Goal: Information Seeking & Learning: Learn about a topic

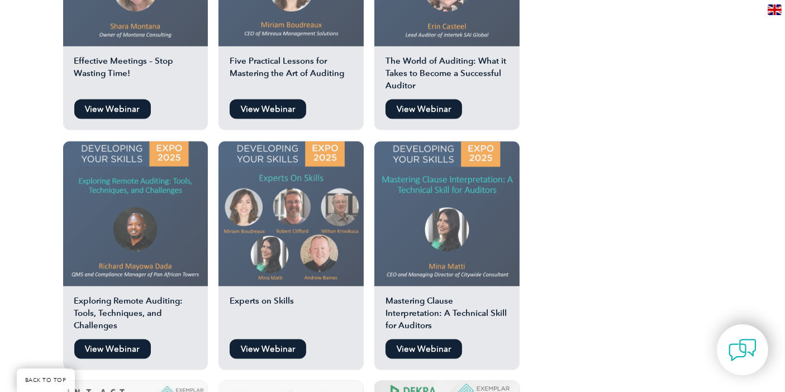
scroll to position [1614, 0]
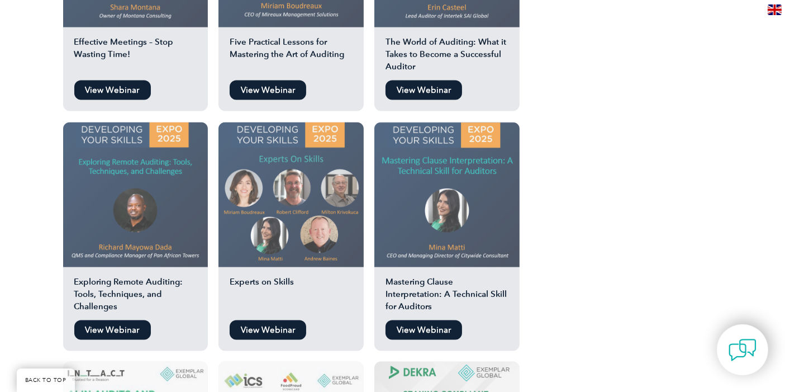
click at [268, 276] on h2 "Experts on Skills" at bounding box center [291, 295] width 145 height 39
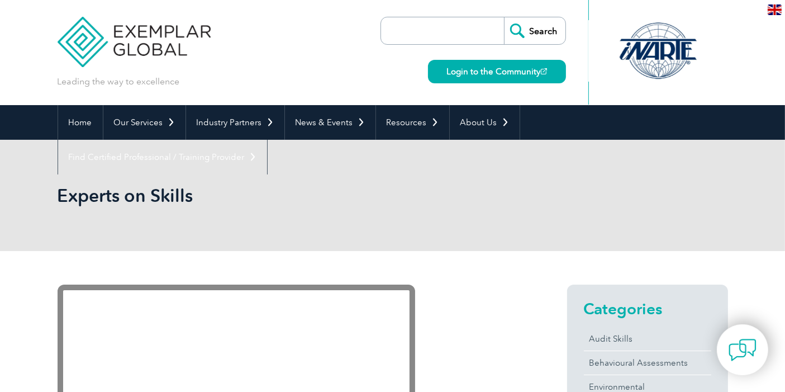
click at [122, 197] on h1 "Experts on Skills" at bounding box center [272, 195] width 429 height 22
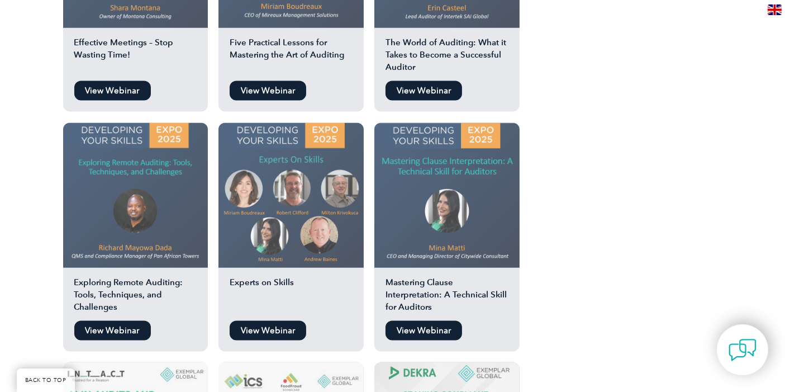
scroll to position [1614, 0]
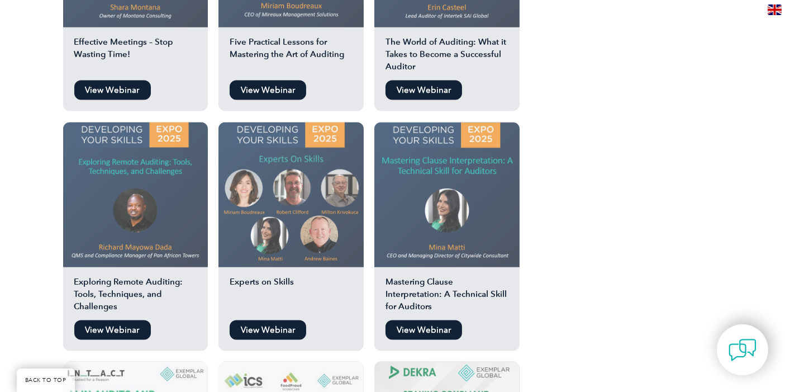
click at [421, 276] on h2 "Mastering Clause Interpretation: A Technical Skill for Auditors" at bounding box center [447, 295] width 145 height 39
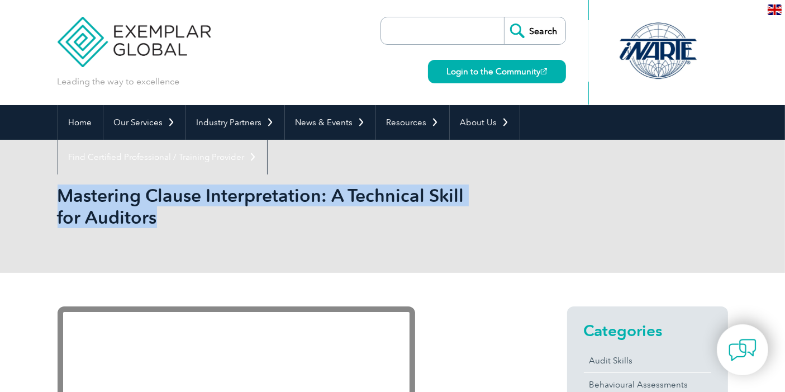
drag, startPoint x: 59, startPoint y: 189, endPoint x: 158, endPoint y: 215, distance: 102.2
click at [158, 215] on h1 "Mastering Clause Interpretation: A Technical Skill for Auditors" at bounding box center [272, 206] width 429 height 44
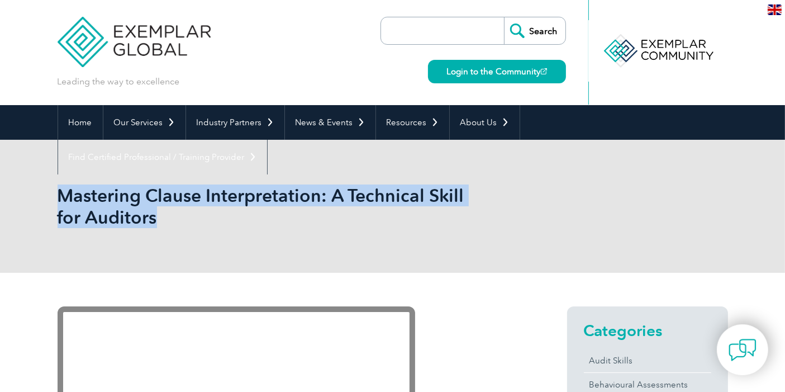
copy h1 "Mastering Clause Interpretation: A Technical Skill for Auditors"
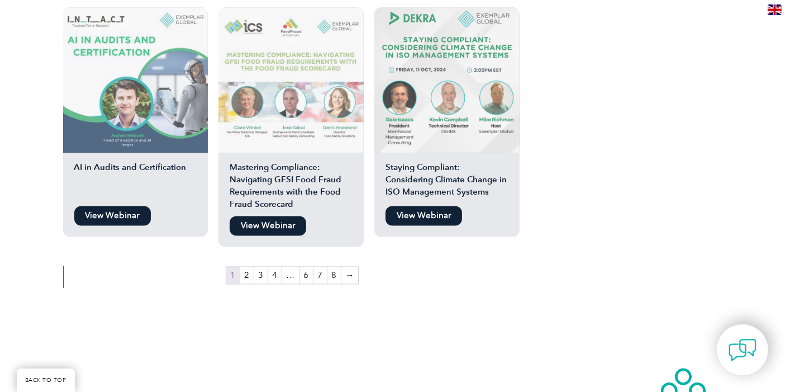
scroll to position [1987, 0]
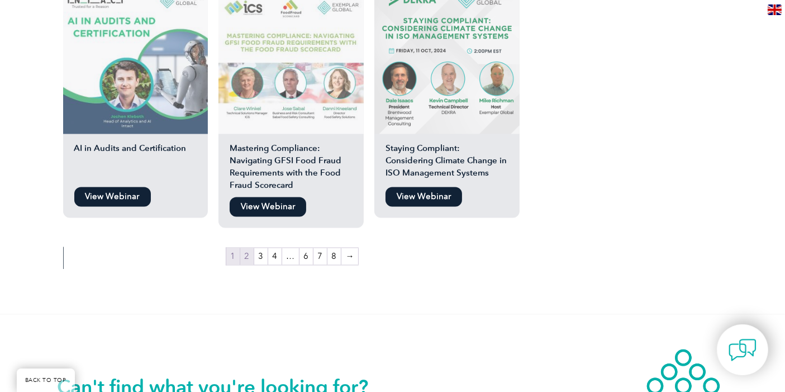
click at [242, 248] on link "2" at bounding box center [246, 256] width 13 height 17
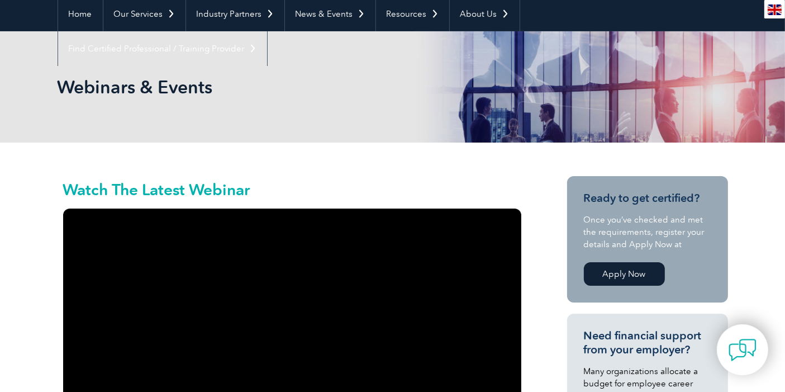
scroll to position [62, 0]
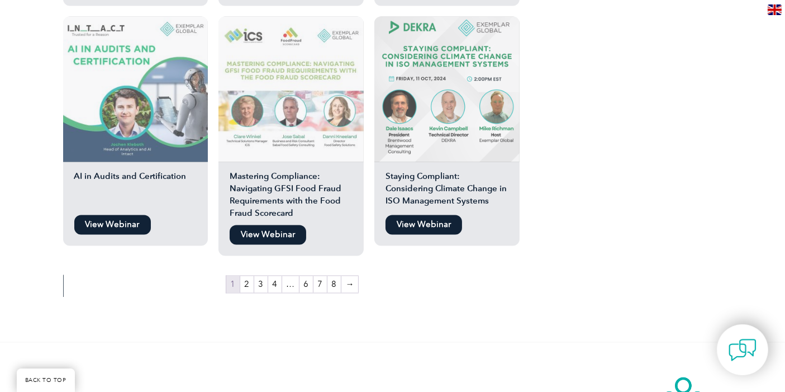
scroll to position [1987, 0]
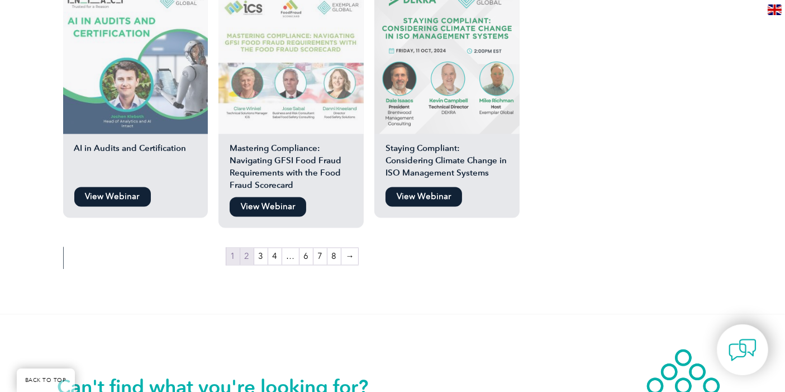
click at [245, 248] on link "2" at bounding box center [246, 256] width 13 height 17
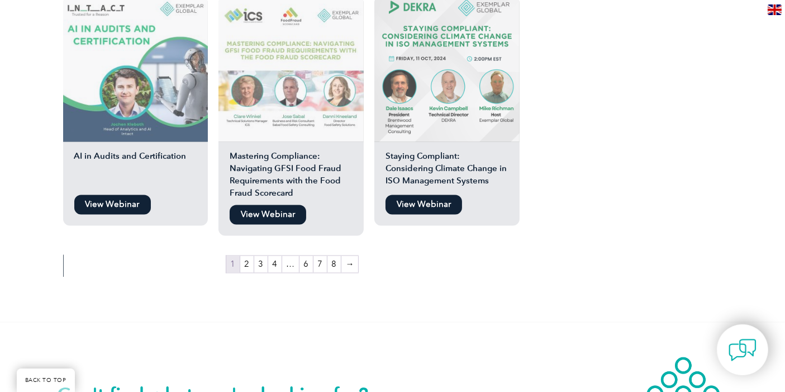
scroll to position [1987, 0]
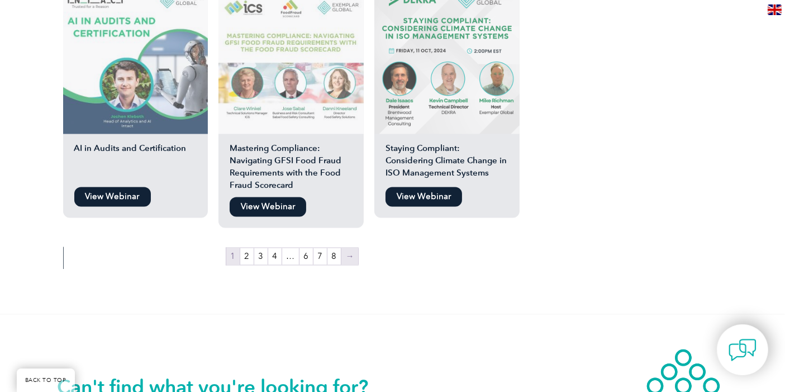
click at [347, 248] on link "→" at bounding box center [350, 256] width 17 height 17
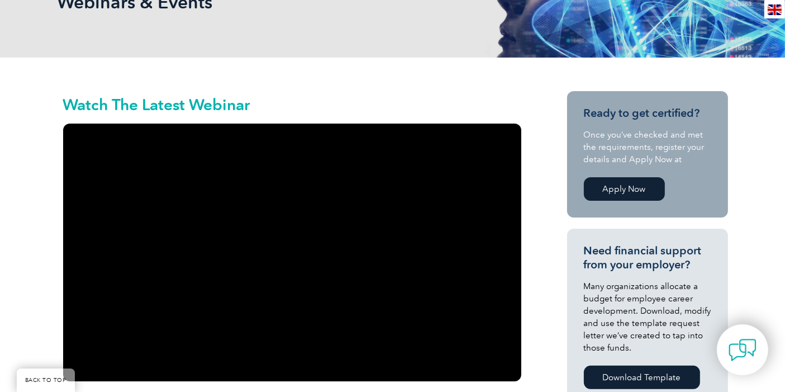
scroll to position [62, 0]
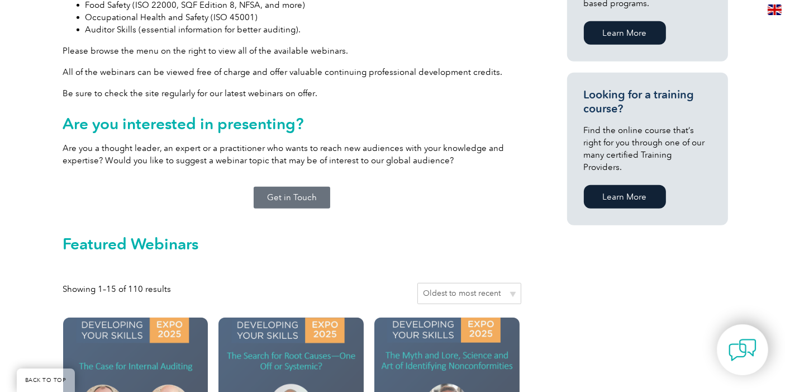
scroll to position [745, 0]
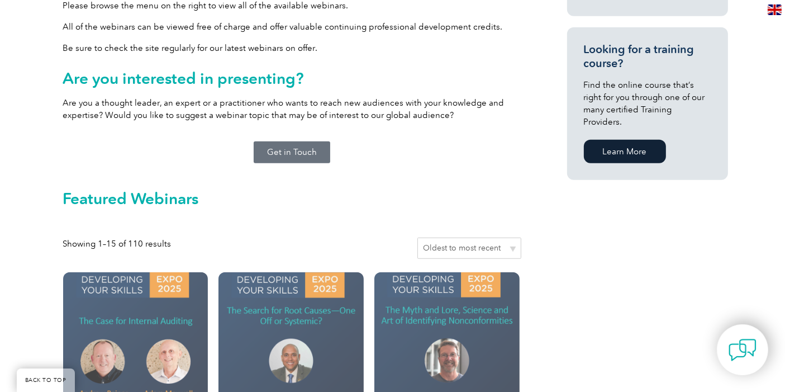
click at [462, 238] on select "Sort by popularity Sort by average rating Sort by latest Sort by price: low to …" at bounding box center [470, 248] width 104 height 21
click at [511, 238] on select "Sort by popularity Sort by average rating Sort by latest Sort by price: low to …" at bounding box center [470, 248] width 104 height 21
click at [513, 238] on select "Sort by popularity Sort by average rating Sort by latest Sort by price: low to …" at bounding box center [470, 248] width 104 height 21
click at [420, 238] on select "Sort by popularity Sort by average rating Sort by latest Sort by price: low to …" at bounding box center [470, 248] width 104 height 21
click at [514, 238] on select "Sort by popularity Sort by average rating Sort by latest Sort by price: low to …" at bounding box center [470, 248] width 104 height 21
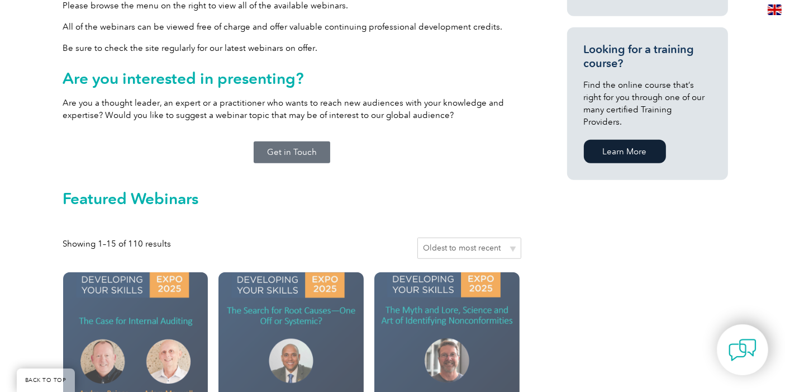
select select "date"
click at [420, 238] on select "Sort by popularity Sort by average rating Sort by latest Sort by price: low to …" at bounding box center [470, 248] width 104 height 21
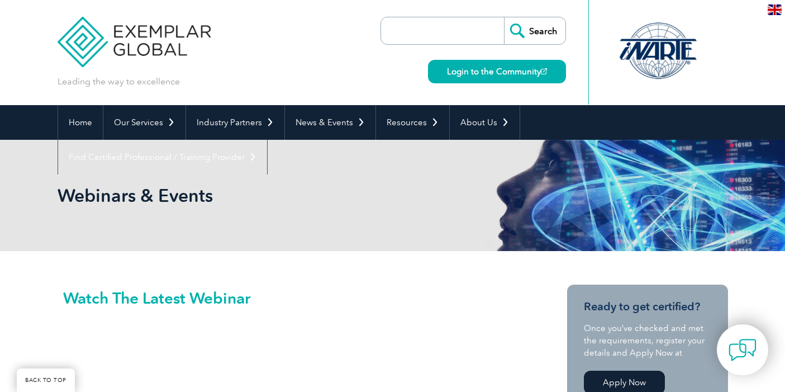
select select "date"
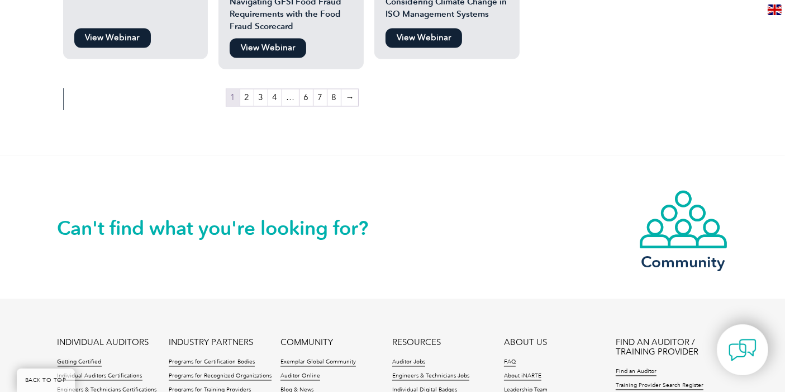
scroll to position [2049, 0]
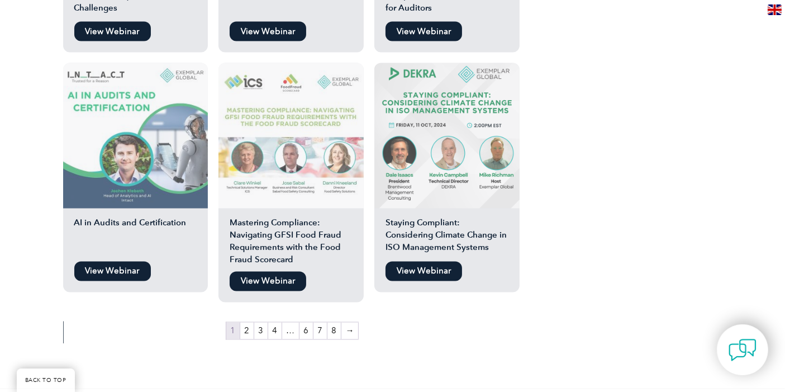
scroll to position [1925, 0]
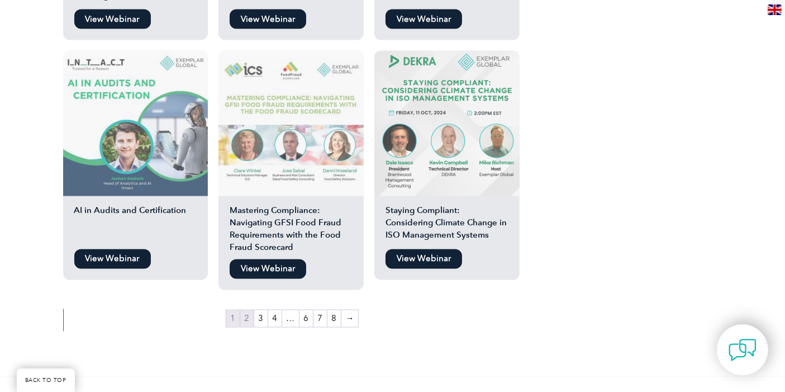
click at [247, 310] on link "2" at bounding box center [246, 318] width 13 height 17
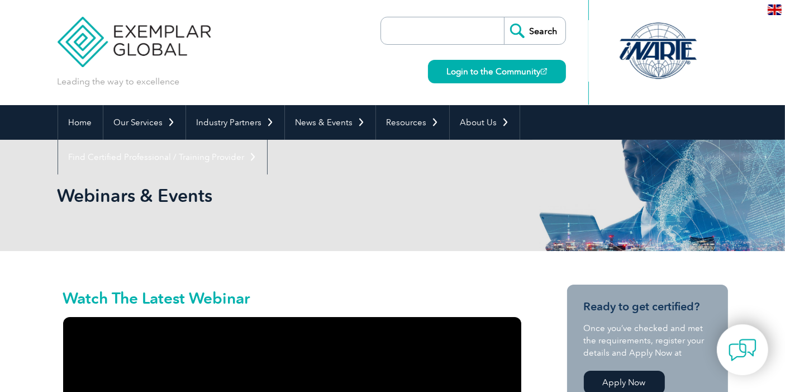
click at [461, 30] on input "search" at bounding box center [445, 30] width 117 height 27
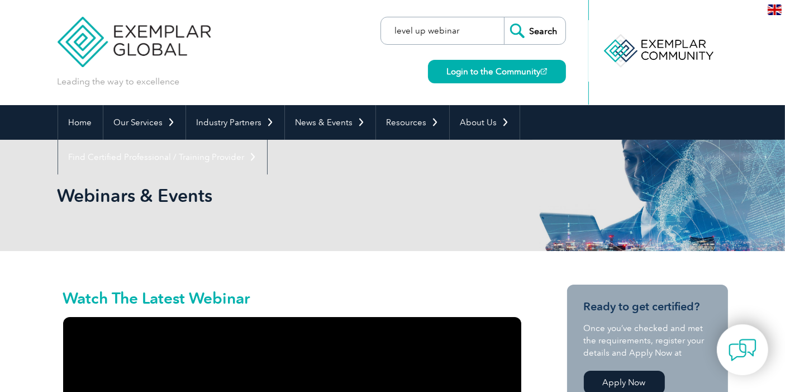
type input "level up webinar"
click at [539, 31] on input "Search" at bounding box center [534, 30] width 61 height 27
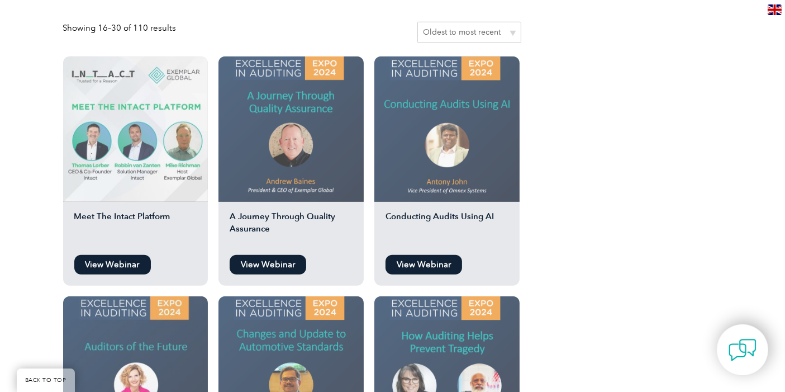
scroll to position [869, 0]
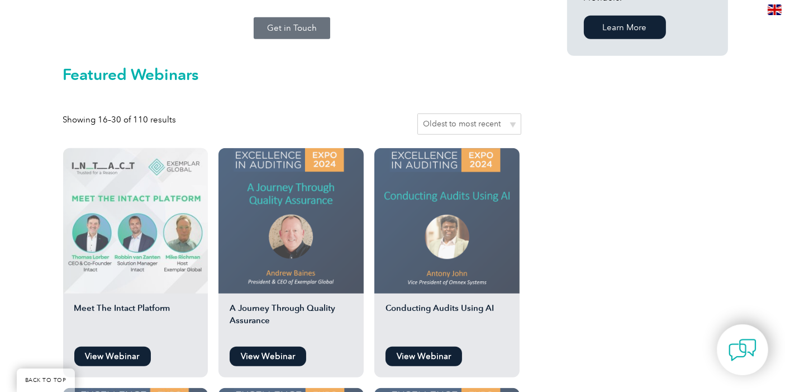
click at [282, 205] on img at bounding box center [291, 220] width 145 height 145
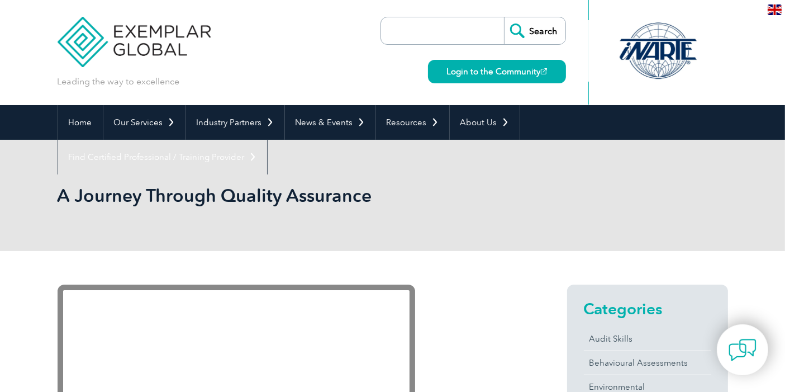
click at [233, 188] on h1 "A Journey Through Quality Assurance" at bounding box center [272, 195] width 429 height 22
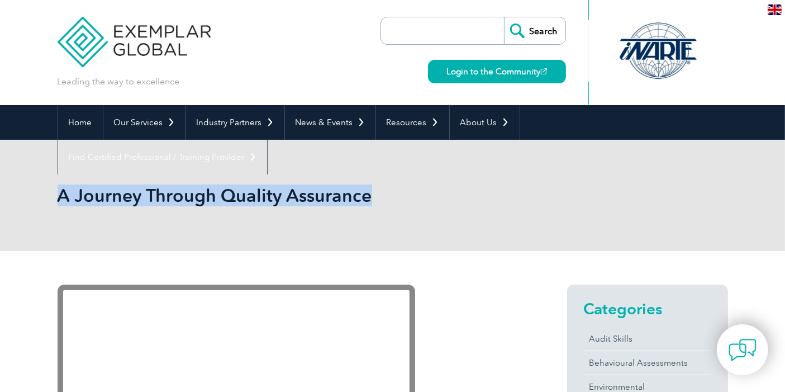
click at [233, 188] on h1 "A Journey Through Quality Assurance" at bounding box center [272, 195] width 429 height 22
copy body "A Journey Through Quality Assurance"
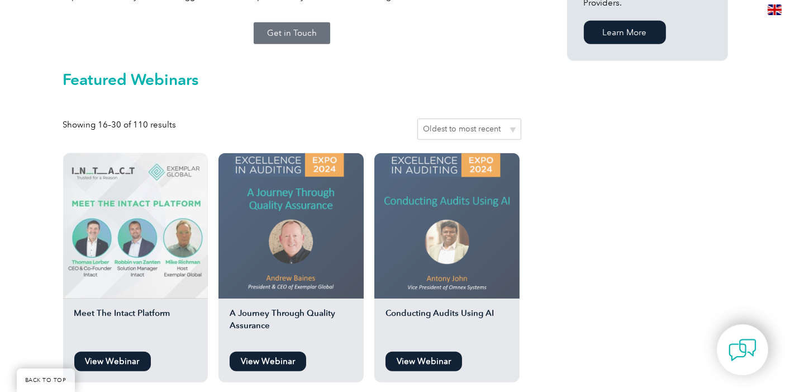
scroll to position [869, 0]
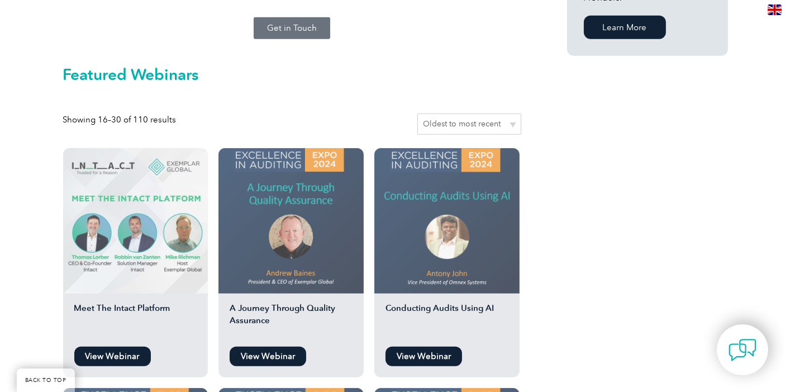
click at [444, 182] on img at bounding box center [447, 220] width 145 height 145
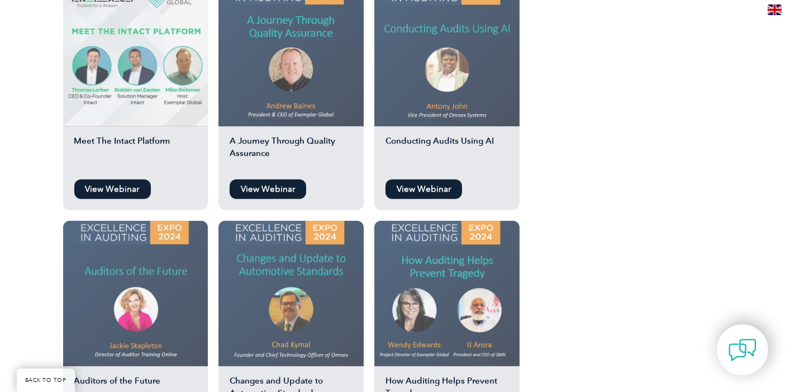
scroll to position [1055, 0]
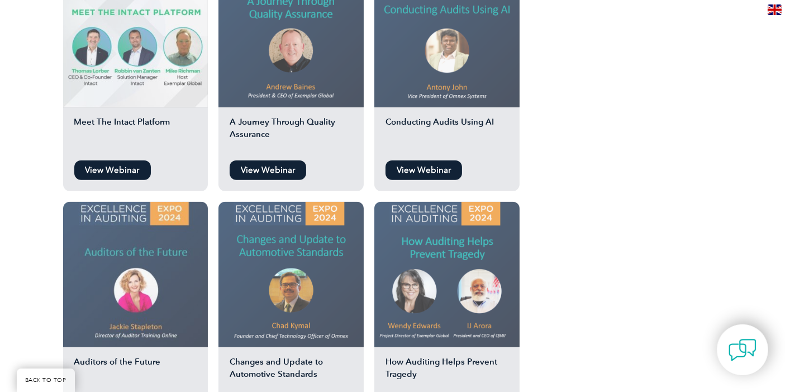
click at [138, 266] on img at bounding box center [135, 274] width 145 height 145
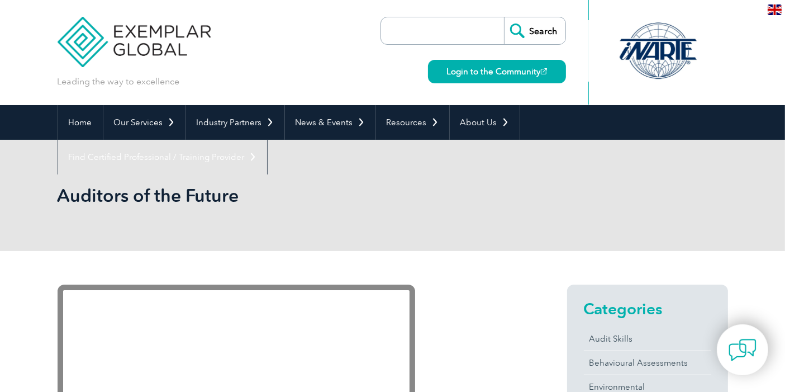
click at [103, 203] on h1 "Auditors of the Future" at bounding box center [272, 195] width 429 height 22
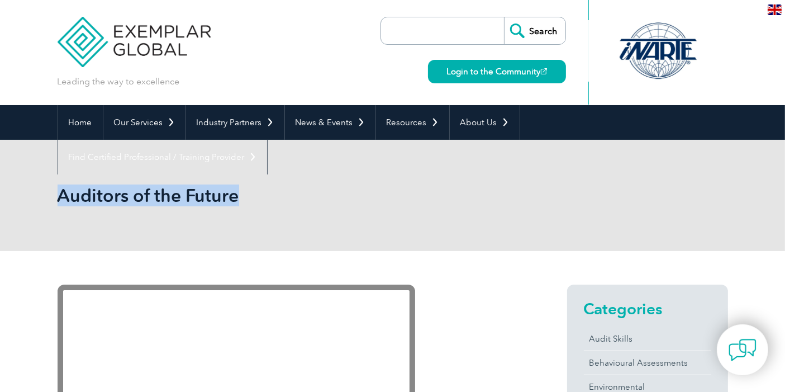
click at [103, 203] on h1 "Auditors of the Future" at bounding box center [272, 195] width 429 height 22
copy body "Auditors of the Future"
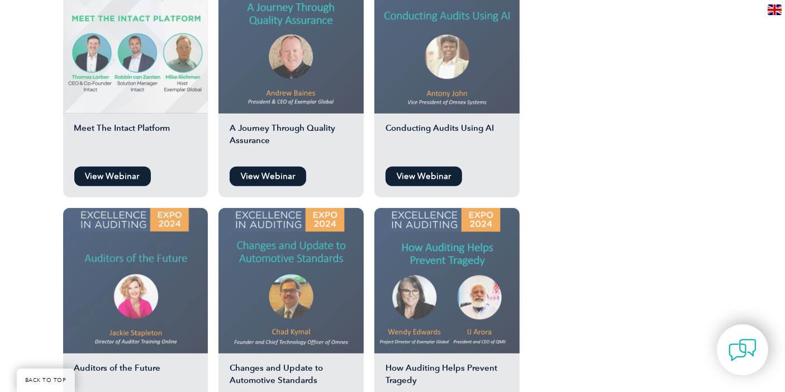
scroll to position [1055, 0]
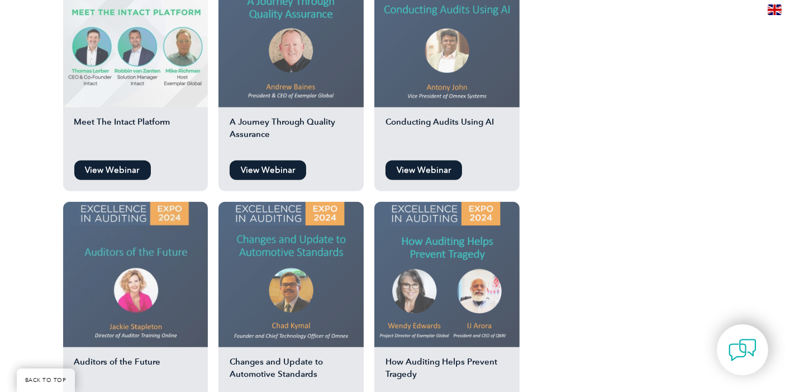
click at [290, 236] on img at bounding box center [291, 274] width 145 height 145
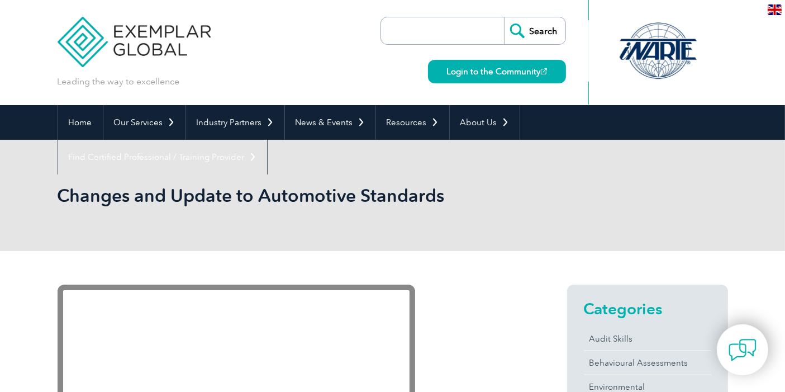
click at [169, 200] on h1 "Changes and Update to Automotive Standards" at bounding box center [272, 195] width 429 height 22
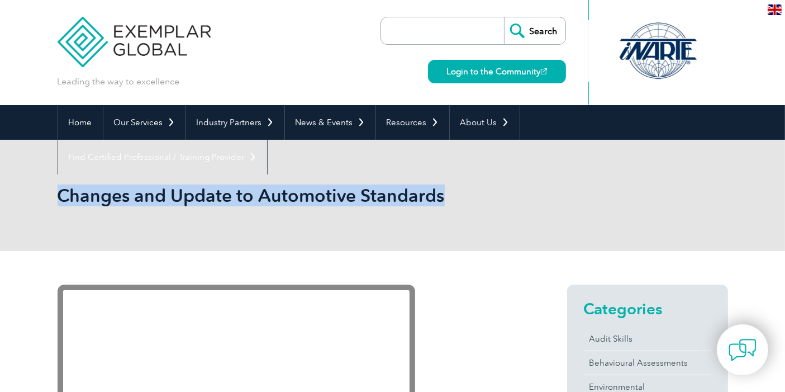
click at [169, 200] on h1 "Changes and Update to Automotive Standards" at bounding box center [272, 195] width 429 height 22
copy body "Changes and Update to Automotive Standards"
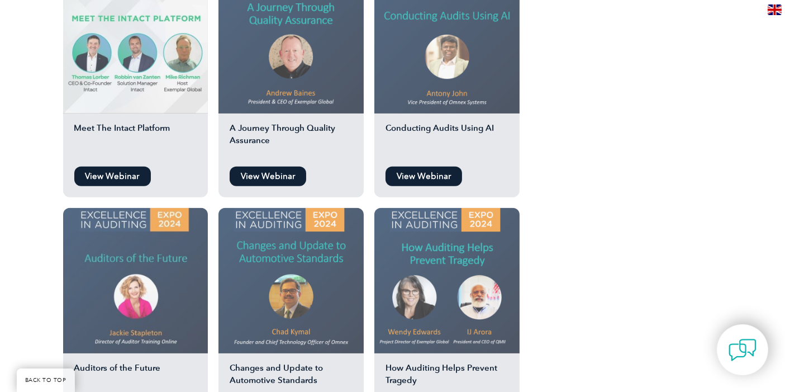
scroll to position [1055, 0]
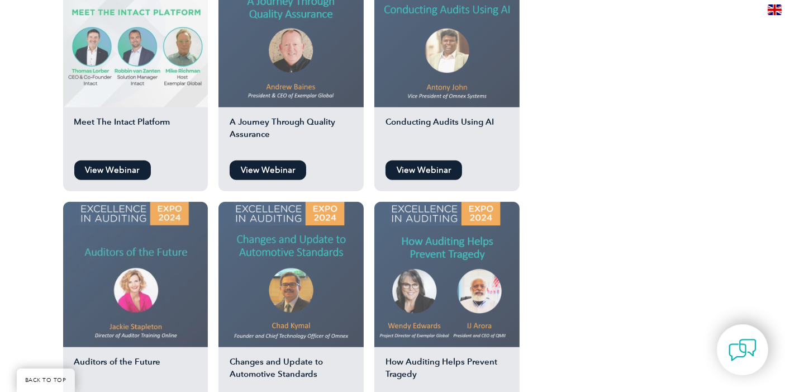
click at [435, 241] on img at bounding box center [447, 274] width 145 height 145
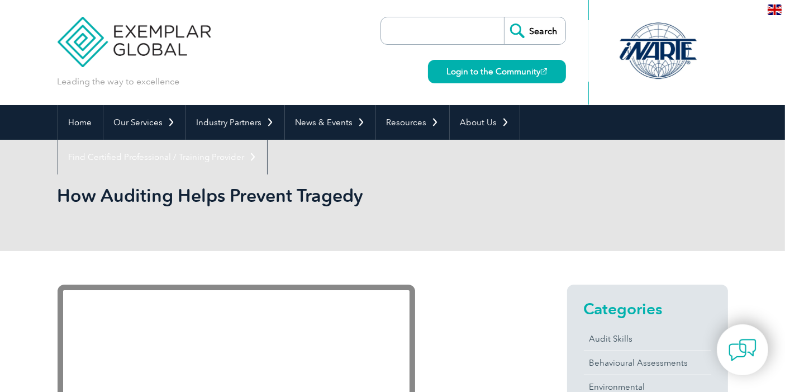
click at [173, 192] on h1 "How Auditing Helps Prevent Tragedy" at bounding box center [272, 195] width 429 height 22
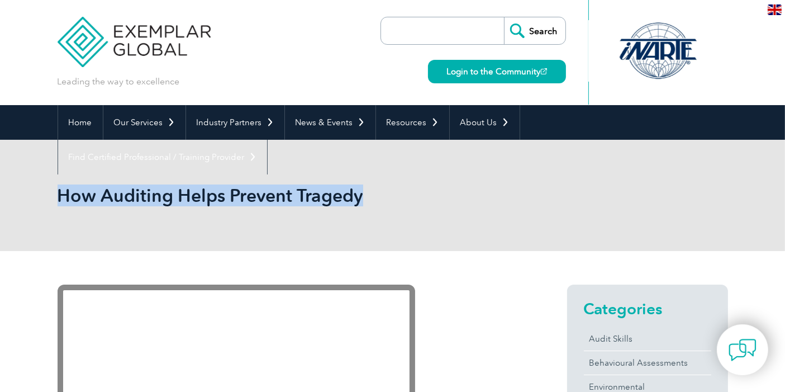
click at [173, 192] on h1 "How Auditing Helps Prevent Tragedy" at bounding box center [272, 195] width 429 height 22
copy body "How Auditing Helps Prevent Tragedy"
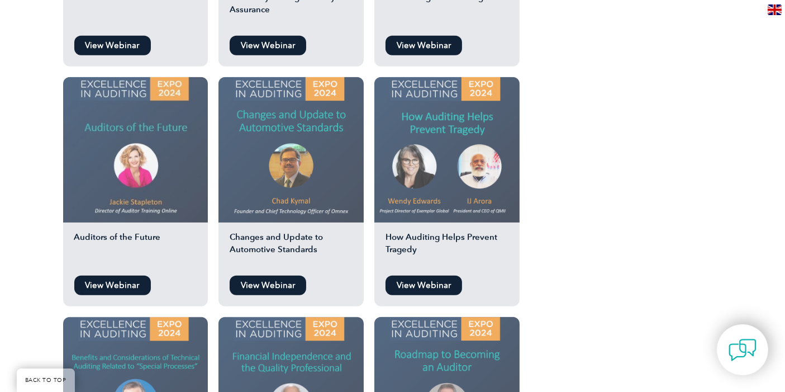
scroll to position [1304, 0]
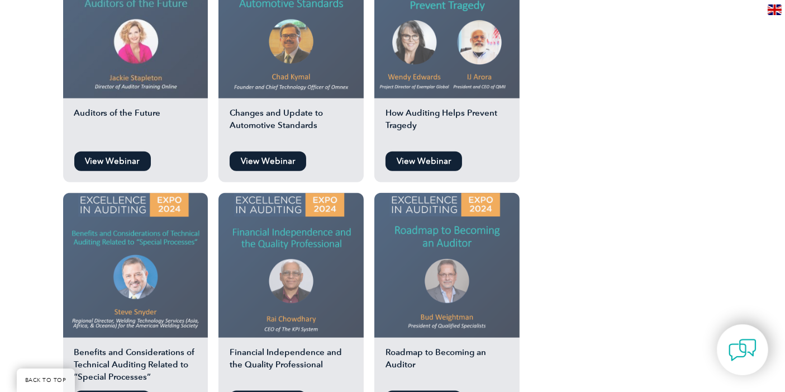
click at [125, 229] on img at bounding box center [135, 265] width 145 height 145
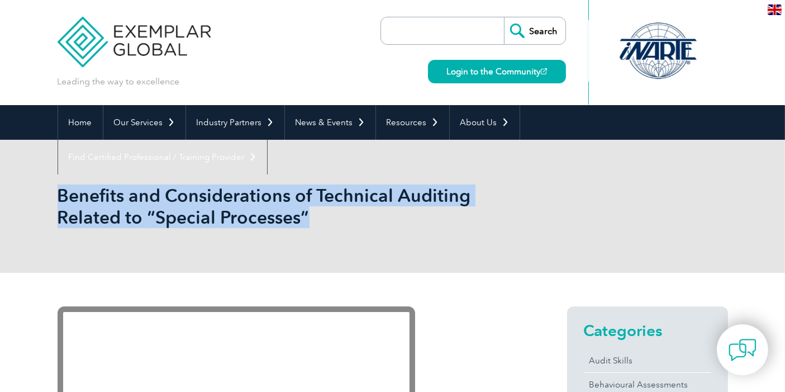
drag, startPoint x: 61, startPoint y: 192, endPoint x: 325, endPoint y: 234, distance: 267.8
click at [325, 234] on div "Benefits and Considerations of Technical Auditing Related to “Special Processes”" at bounding box center [393, 206] width 671 height 133
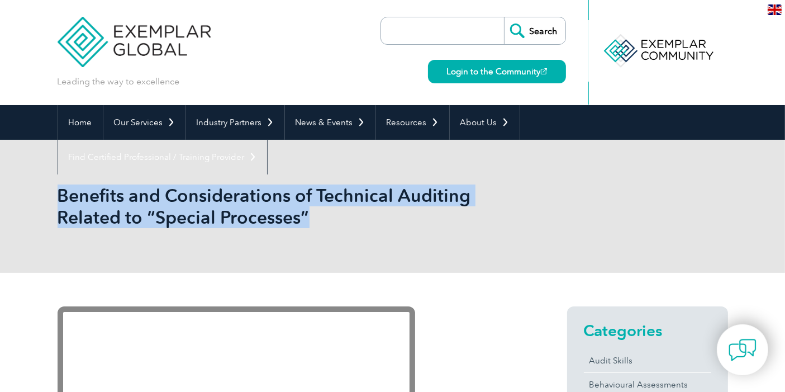
copy h1 "Benefits and Considerations of Technical Auditing Related to “Special Processes”"
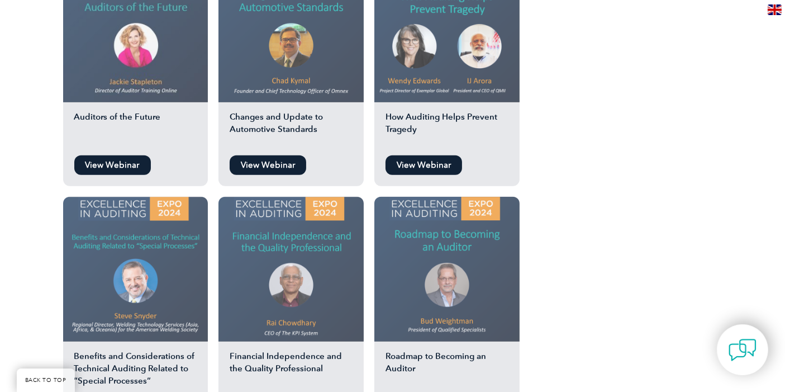
scroll to position [1304, 0]
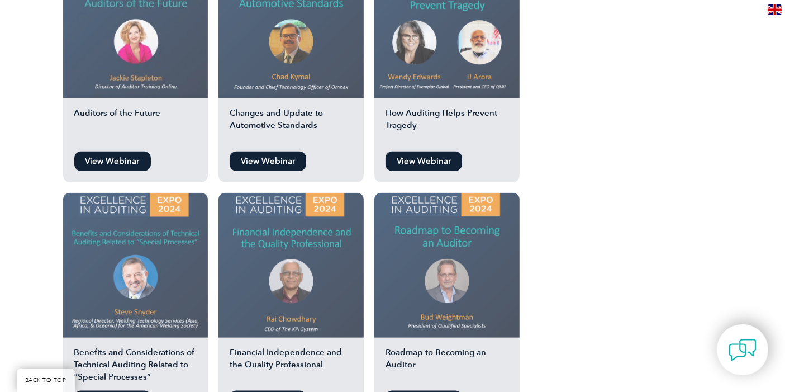
click at [278, 225] on img at bounding box center [291, 265] width 145 height 145
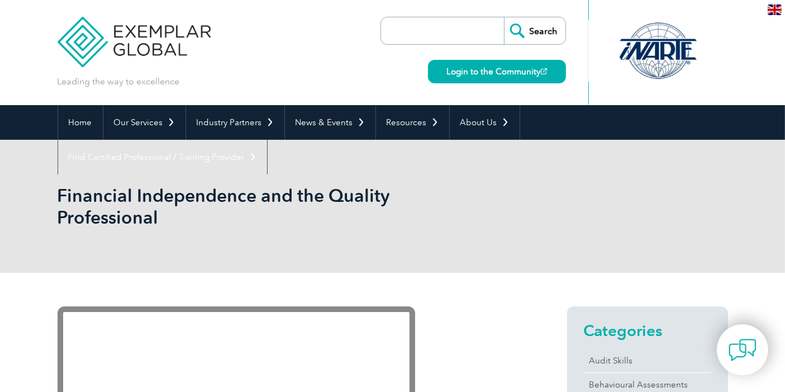
click at [119, 211] on h1 "Financial Independence and the Quality Professional" at bounding box center [272, 206] width 429 height 44
click at [75, 194] on h1 "Financial Independence and the Quality Professional" at bounding box center [272, 206] width 429 height 44
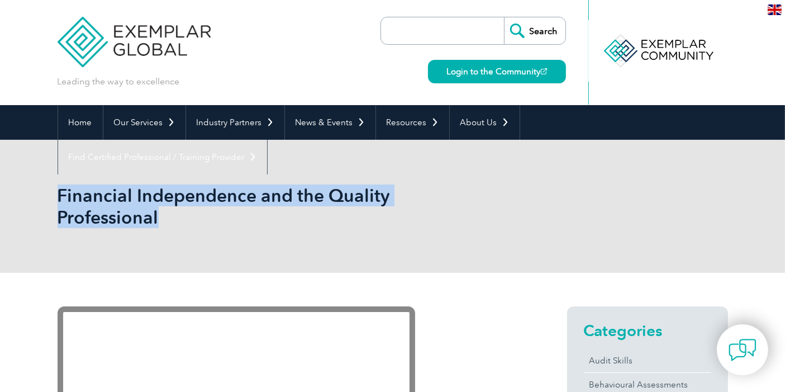
drag, startPoint x: 58, startPoint y: 189, endPoint x: 162, endPoint y: 225, distance: 110.7
click at [162, 225] on h1 "Financial Independence and the Quality Professional" at bounding box center [272, 206] width 429 height 44
copy h1 "Financial Independence and the Quality Professional"
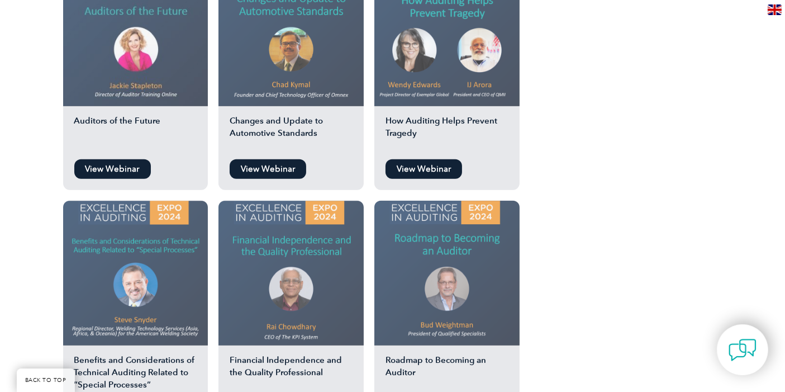
scroll to position [1304, 0]
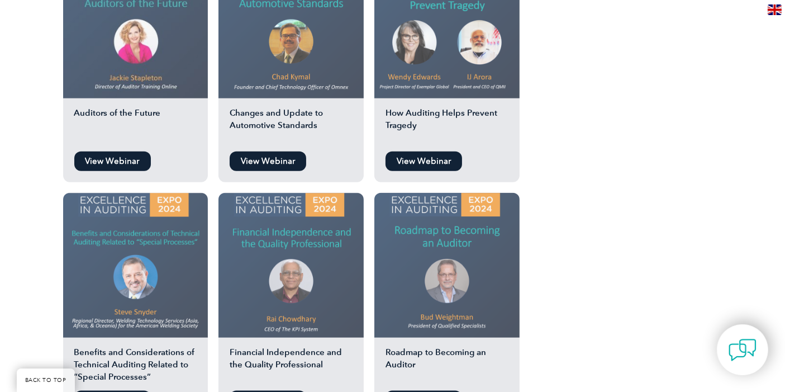
click at [457, 222] on img at bounding box center [447, 265] width 145 height 145
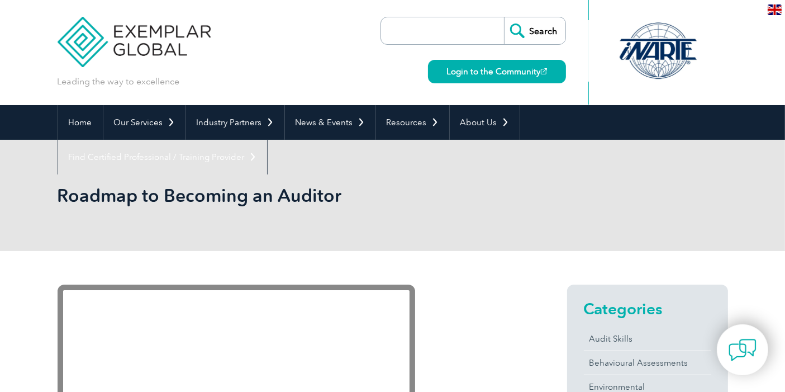
click at [233, 196] on h1 "Roadmap to Becoming an Auditor" at bounding box center [272, 195] width 429 height 22
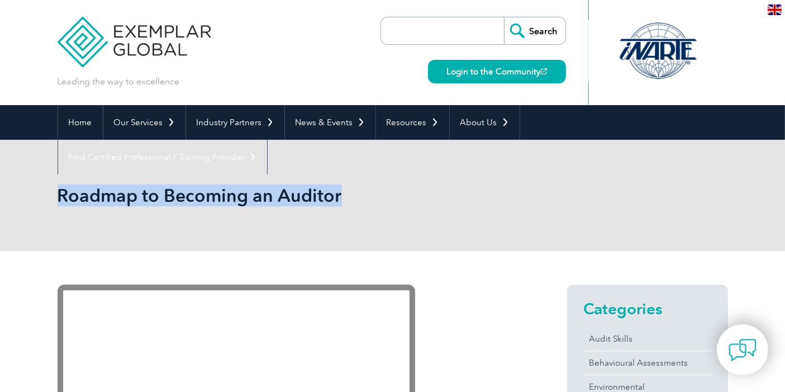
click at [233, 196] on h1 "Roadmap to Becoming an Auditor" at bounding box center [272, 195] width 429 height 22
copy body "Roadmap to Becoming an Auditor"
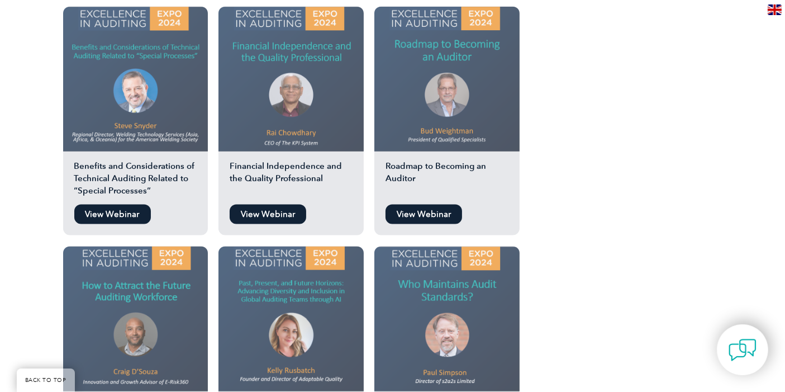
scroll to position [1552, 0]
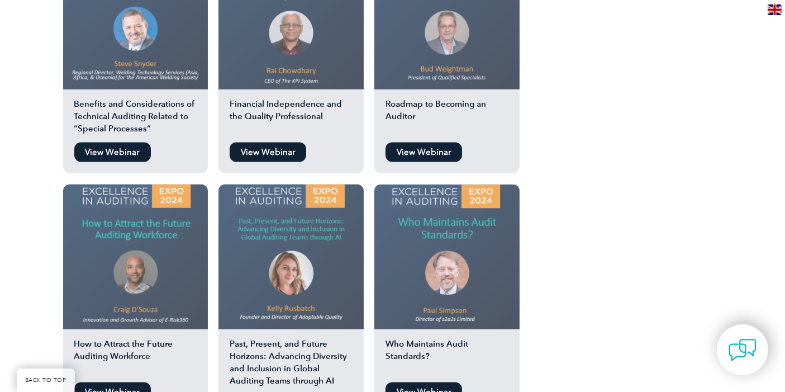
click at [144, 215] on img at bounding box center [135, 256] width 145 height 145
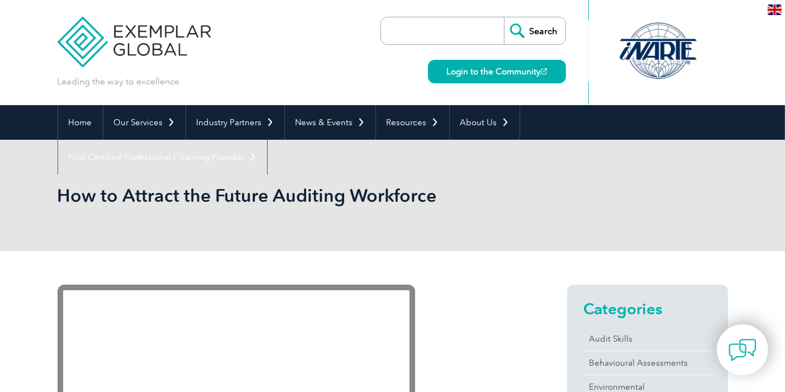
click at [134, 196] on h1 "How to Attract the Future Auditing Workforce" at bounding box center [272, 195] width 429 height 22
click at [134, 197] on h1 "How to Attract the Future Auditing Workforce" at bounding box center [272, 195] width 429 height 22
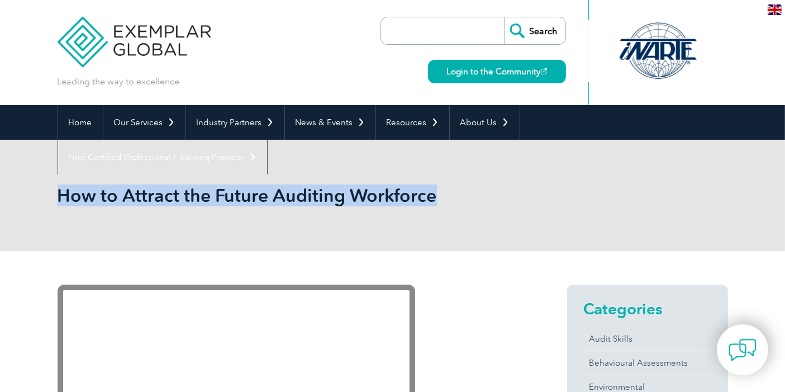
click at [134, 197] on h1 "How to Attract the Future Auditing Workforce" at bounding box center [272, 195] width 429 height 22
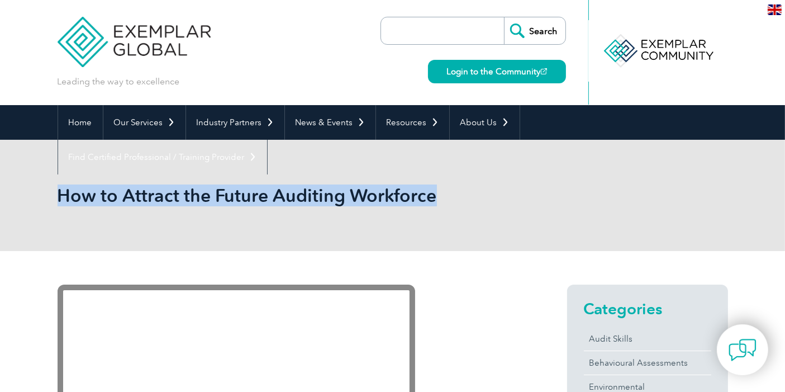
copy body "How to Attract the Future Auditing Workforce"
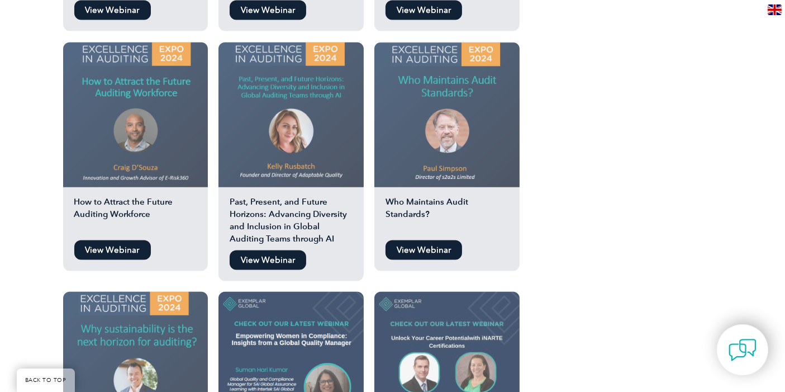
scroll to position [1677, 0]
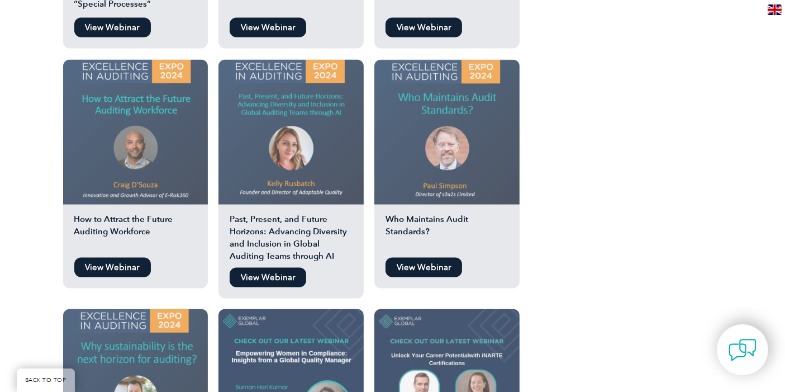
click at [298, 96] on img at bounding box center [291, 132] width 145 height 145
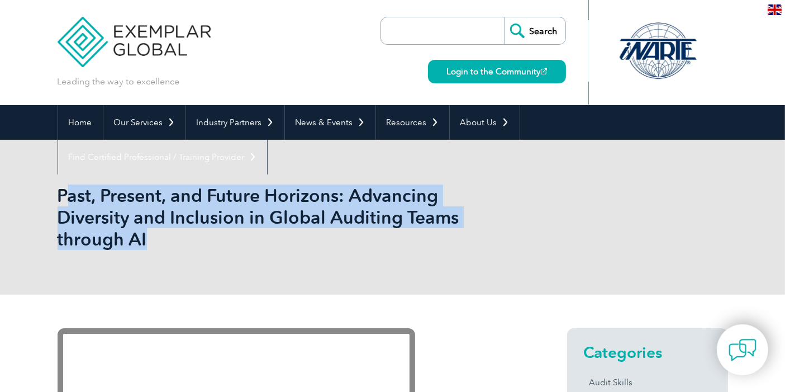
drag, startPoint x: 63, startPoint y: 195, endPoint x: 146, endPoint y: 229, distance: 90.2
click at [146, 229] on h1 "Past, Present, and Future Horizons: Advancing Diversity and Inclusion in Global…" at bounding box center [272, 216] width 429 height 65
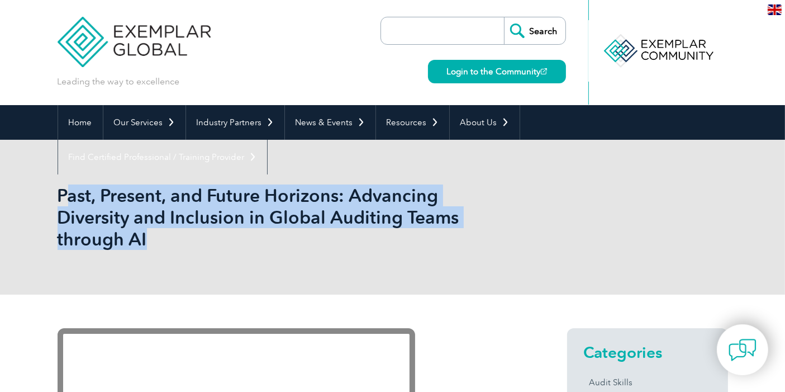
click at [144, 242] on h1 "Past, Present, and Future Horizons: Advancing Diversity and Inclusion in Global…" at bounding box center [272, 216] width 429 height 65
drag, startPoint x: 57, startPoint y: 191, endPoint x: 151, endPoint y: 233, distance: 102.8
click at [151, 233] on h1 "Past, Present, and Future Horizons: Advancing Diversity and Inclusion in Global…" at bounding box center [272, 216] width 429 height 65
copy h1 "Past, Present, and Future Horizons: Advancing Diversity and Inclusion in Global…"
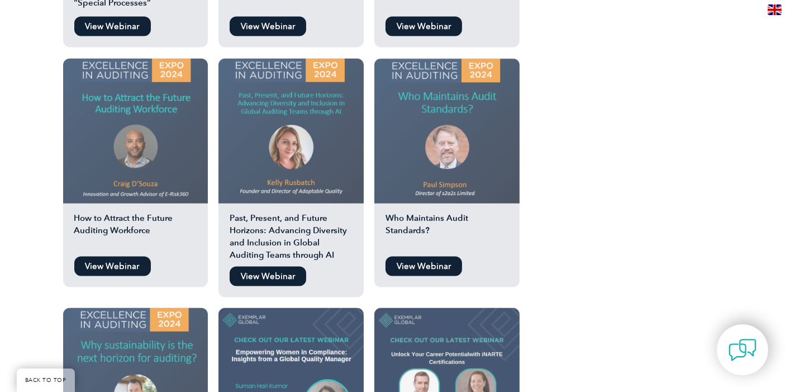
scroll to position [1677, 0]
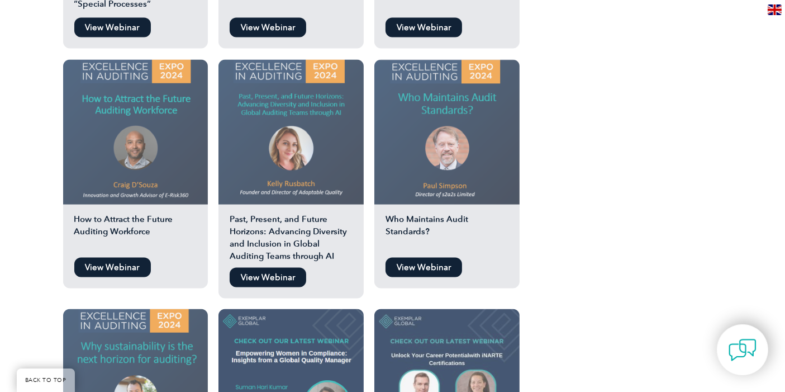
click at [438, 86] on img at bounding box center [447, 132] width 145 height 145
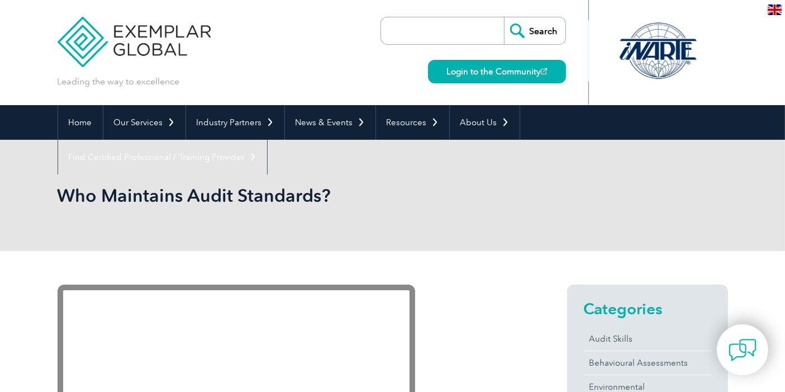
click at [123, 198] on h1 "Who Maintains Audit Standards?" at bounding box center [272, 195] width 429 height 22
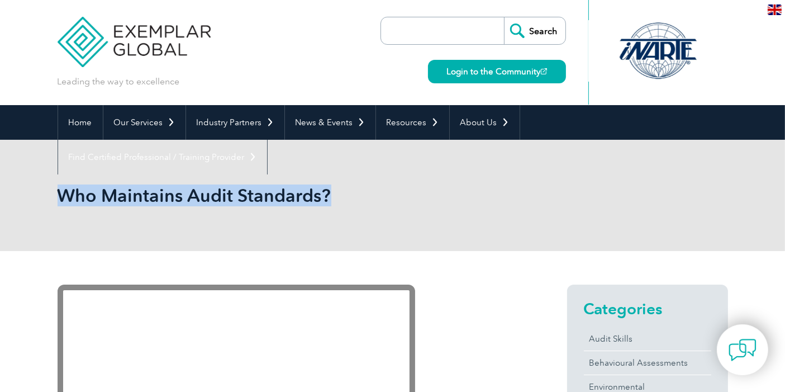
click at [124, 198] on h1 "Who Maintains Audit Standards?" at bounding box center [272, 195] width 429 height 22
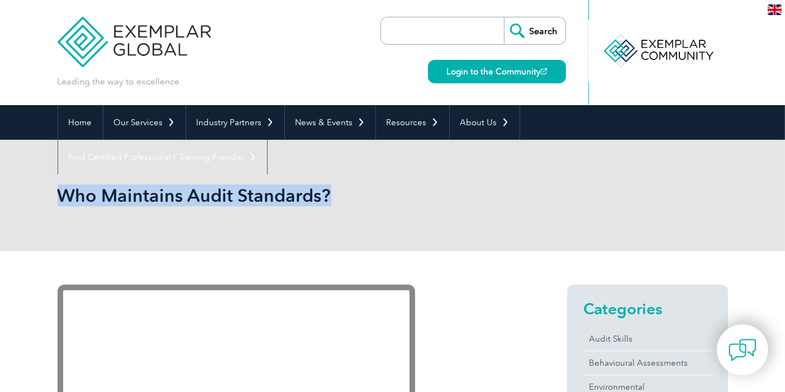
copy body "Who Maintains Audit Standards?"
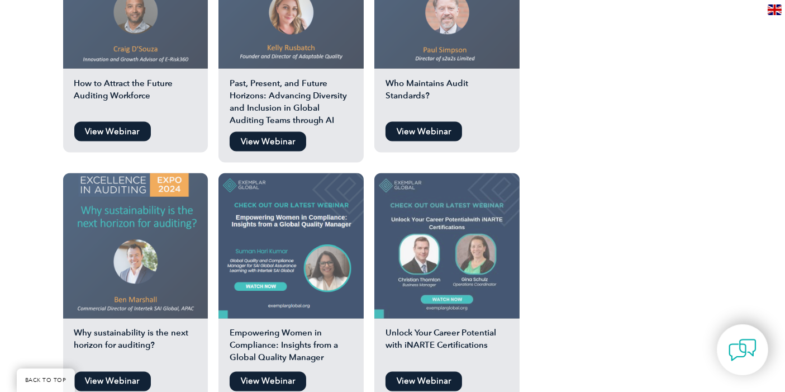
scroll to position [1863, 0]
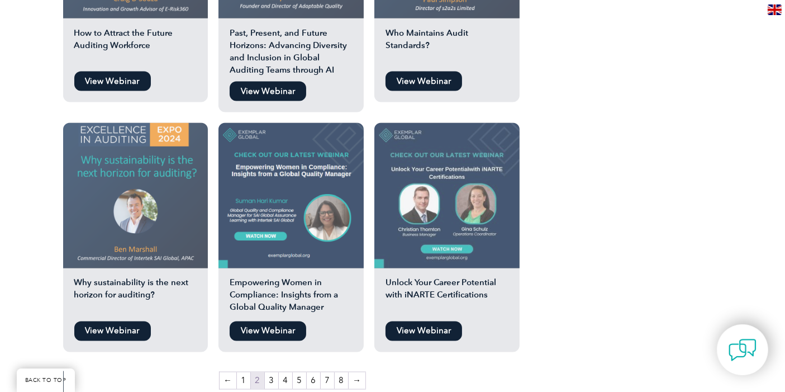
click at [115, 143] on img at bounding box center [135, 195] width 145 height 145
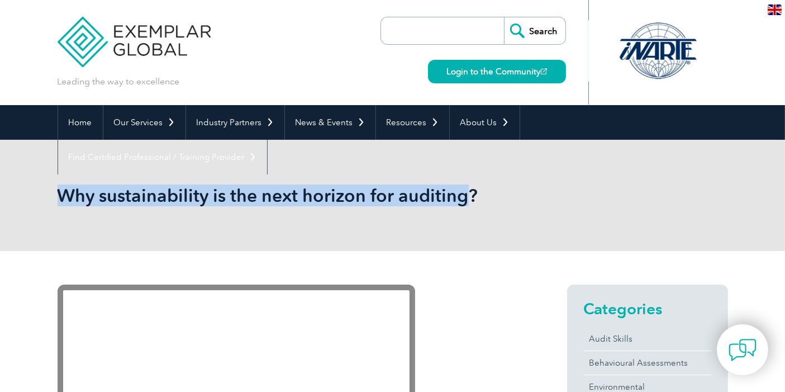
drag, startPoint x: 60, startPoint y: 197, endPoint x: 466, endPoint y: 214, distance: 405.6
click at [466, 214] on div "Why sustainability is the next horizon for auditing?" at bounding box center [393, 195] width 671 height 111
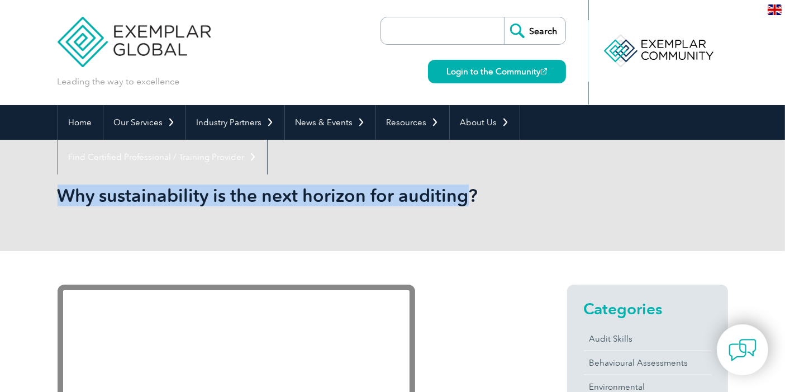
copy h1 "Why sustainability is the next horizon for auditing"
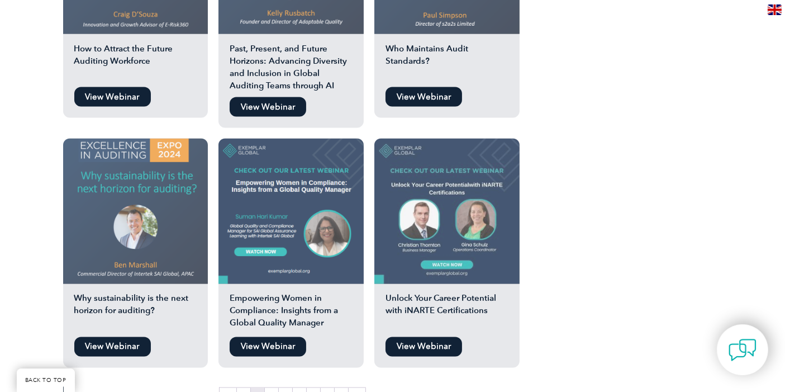
scroll to position [1863, 0]
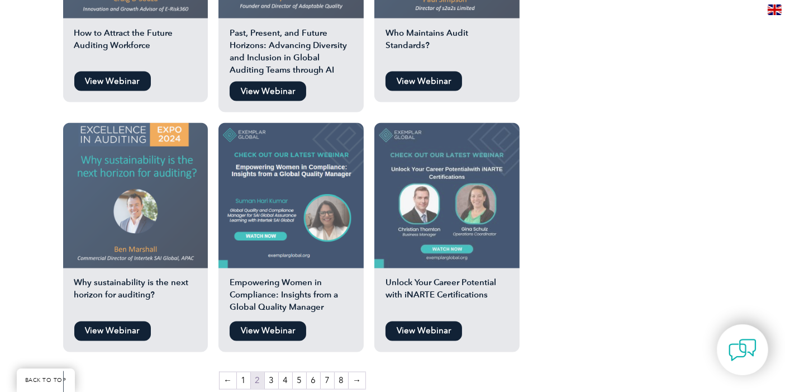
click at [279, 145] on img at bounding box center [291, 195] width 145 height 145
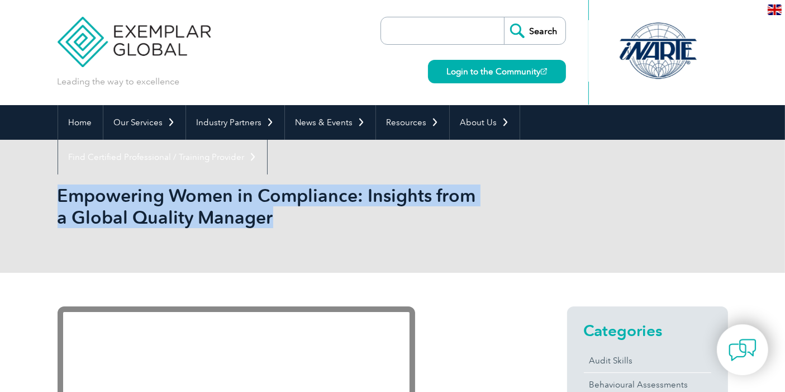
drag, startPoint x: 61, startPoint y: 192, endPoint x: 274, endPoint y: 241, distance: 218.6
click at [274, 241] on div "Empowering Women in Compliance: Insights from a Global Quality Manager" at bounding box center [393, 206] width 671 height 133
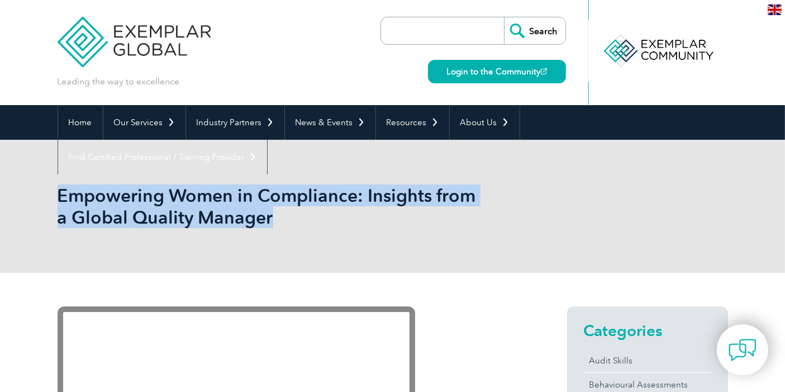
copy h1 "Empowering Women in Compliance: Insights from a Global Quality Manager"
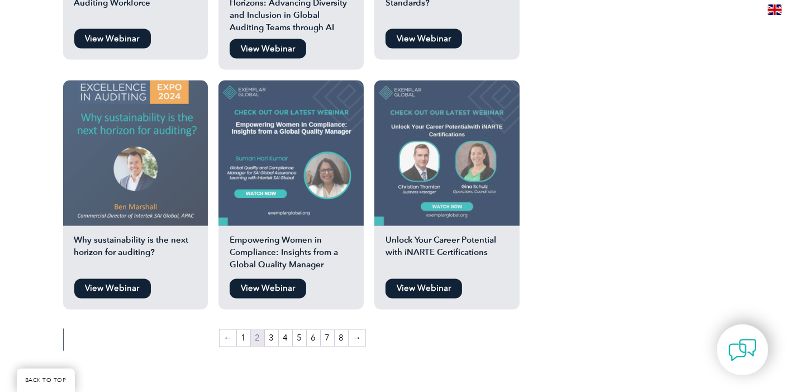
scroll to position [1925, 0]
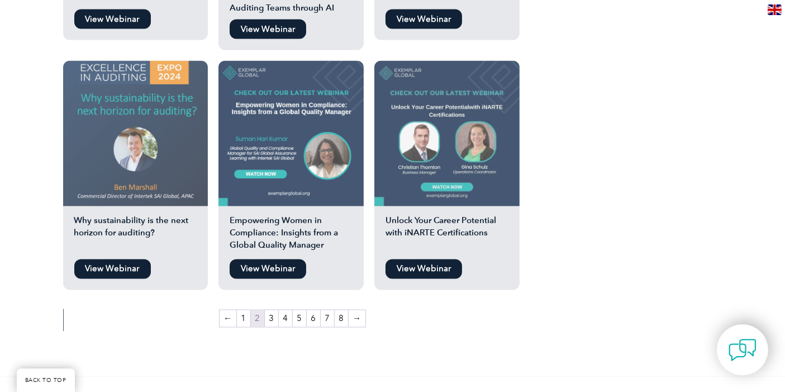
click at [458, 114] on img at bounding box center [447, 133] width 145 height 145
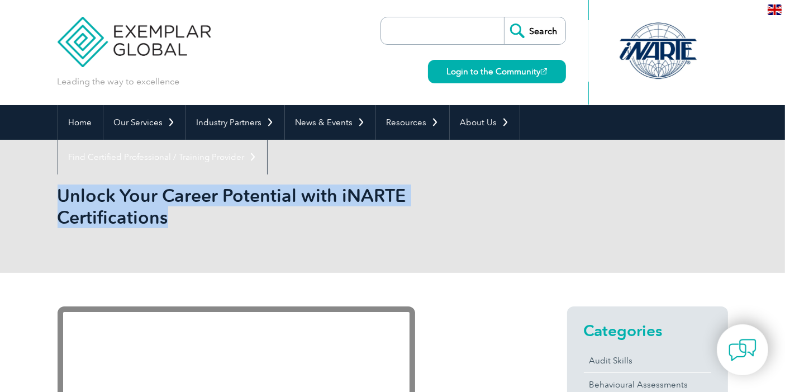
drag, startPoint x: 61, startPoint y: 194, endPoint x: 170, endPoint y: 218, distance: 111.6
click at [170, 218] on h1 "Unlock Your Career Potential with iNARTE Certifications" at bounding box center [272, 206] width 429 height 44
copy h1 "Unlock Your Career Potential with iNARTE Certifications"
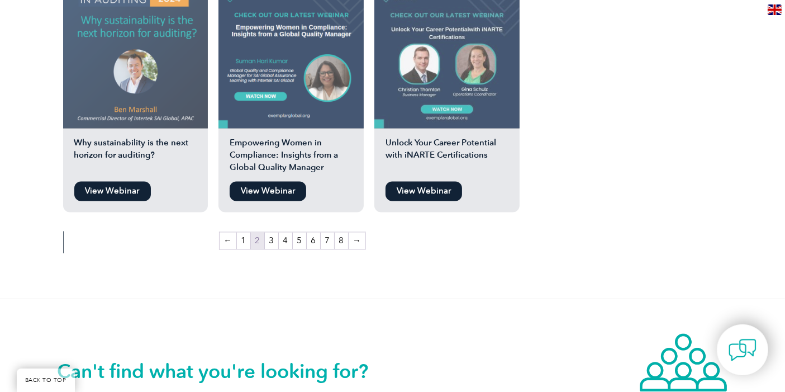
scroll to position [2041, 0]
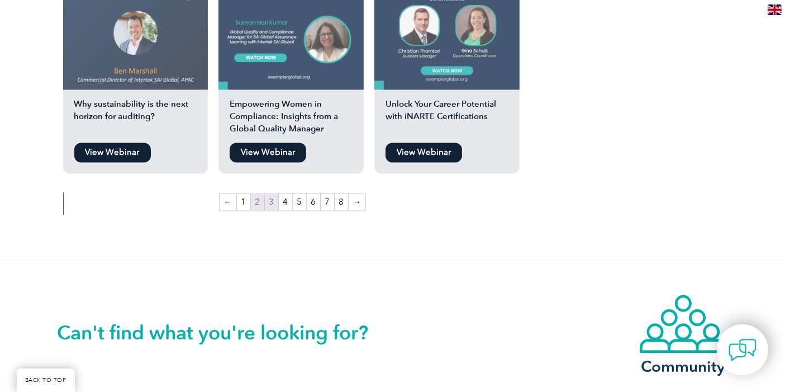
click at [273, 194] on link "3" at bounding box center [271, 202] width 13 height 17
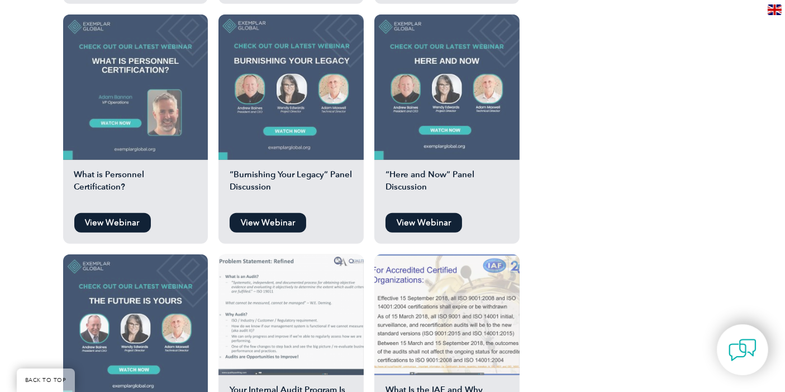
scroll to position [1242, 0]
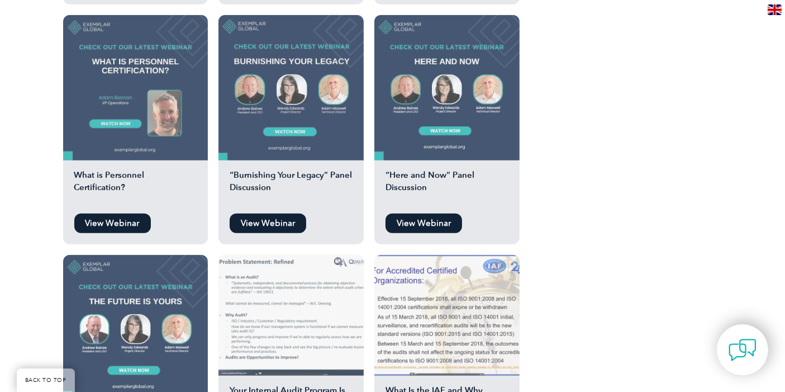
click at [140, 55] on img at bounding box center [135, 87] width 145 height 145
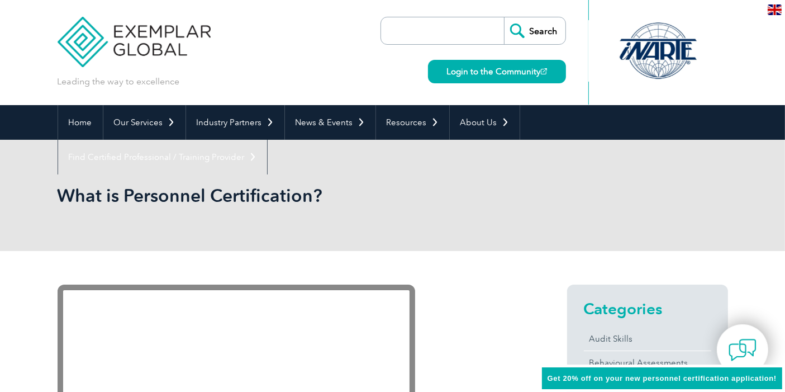
click at [171, 200] on h1 "What is Personnel Certification?" at bounding box center [272, 195] width 429 height 22
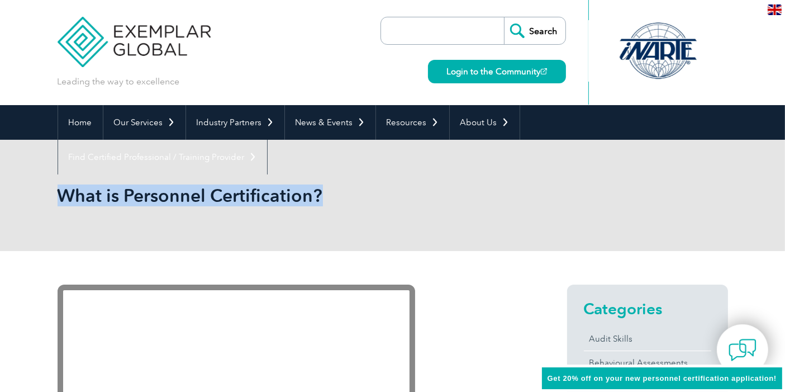
click at [171, 200] on h1 "What is Personnel Certification?" at bounding box center [272, 195] width 429 height 22
copy body "What is Personnel Certification?"
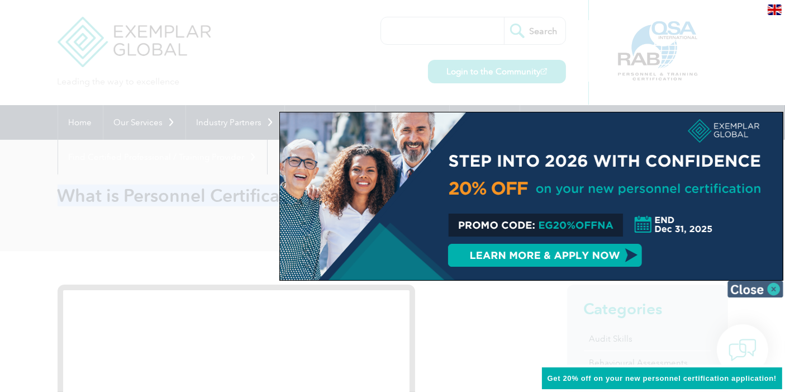
click at [770, 296] on img at bounding box center [756, 289] width 56 height 17
